Goal: Task Accomplishment & Management: Use online tool/utility

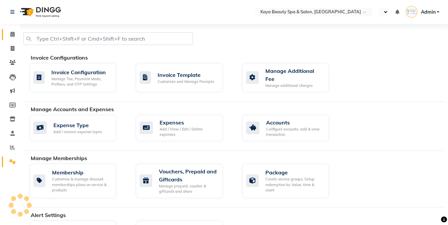
select select "en"
click at [9, 35] on span at bounding box center [13, 35] width 12 height 8
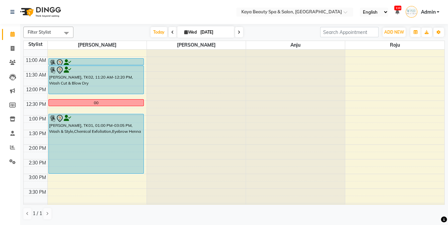
scroll to position [53, 0]
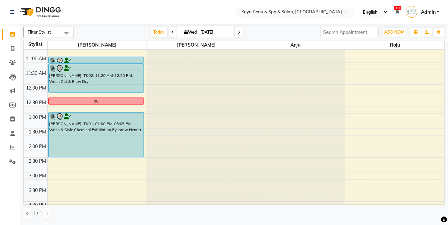
drag, startPoint x: 113, startPoint y: 171, endPoint x: 113, endPoint y: 160, distance: 11.0
click at [113, 160] on div "9:00 AM 9:30 AM 10:00 AM 10:30 AM 11:00 AM 11:30 AM 12:00 PM 12:30 PM 1:00 PM 1…" at bounding box center [234, 143] width 420 height 293
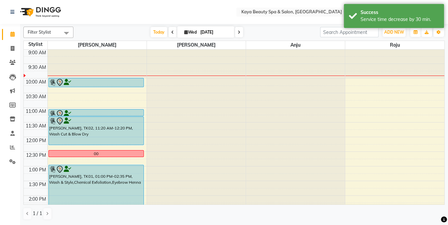
scroll to position [0, 0]
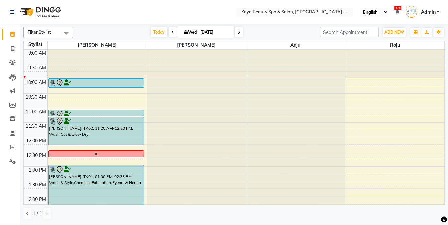
click at [81, 82] on div at bounding box center [96, 83] width 94 height 8
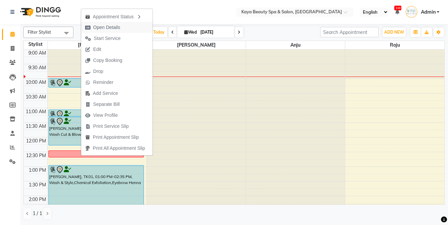
click at [107, 29] on span "Open Details" at bounding box center [106, 27] width 27 height 7
select select "7"
